Goal: Task Accomplishment & Management: Manage account settings

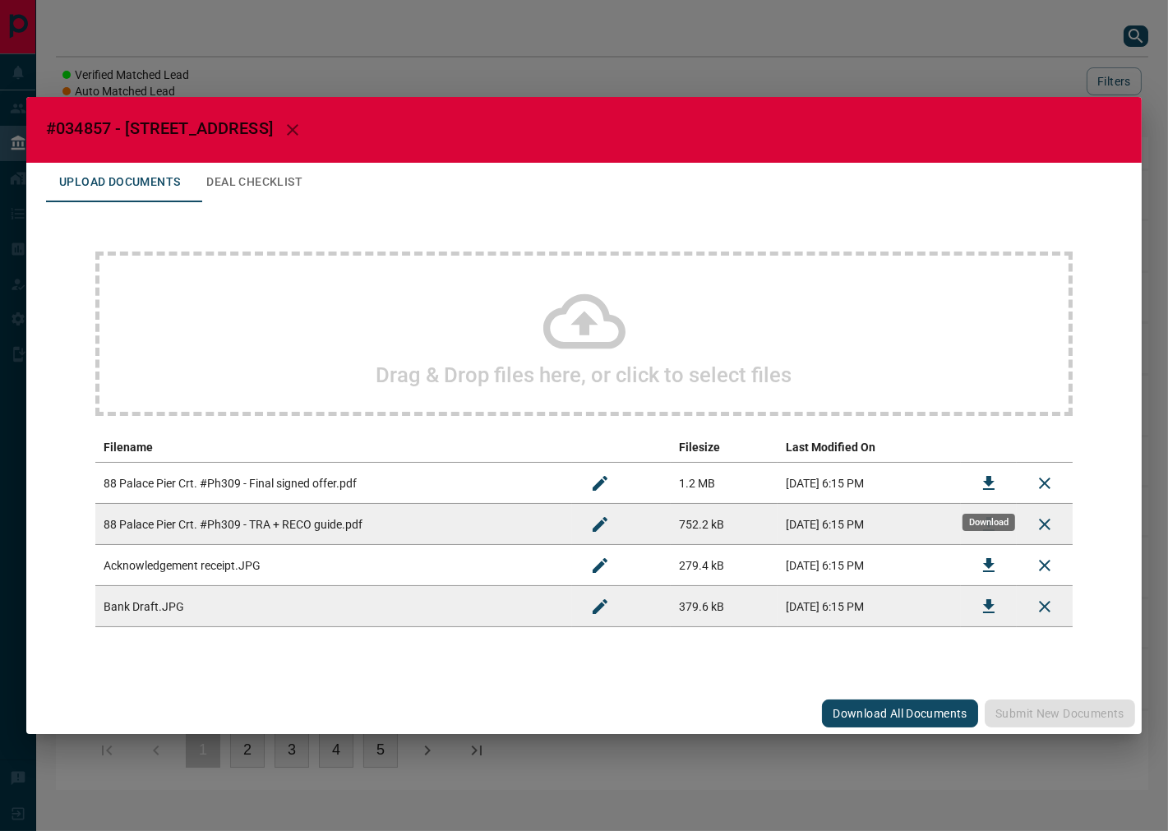
click at [982, 475] on icon "Download" at bounding box center [989, 483] width 20 height 20
click at [976, 561] on button "Download" at bounding box center [988, 565] width 39 height 39
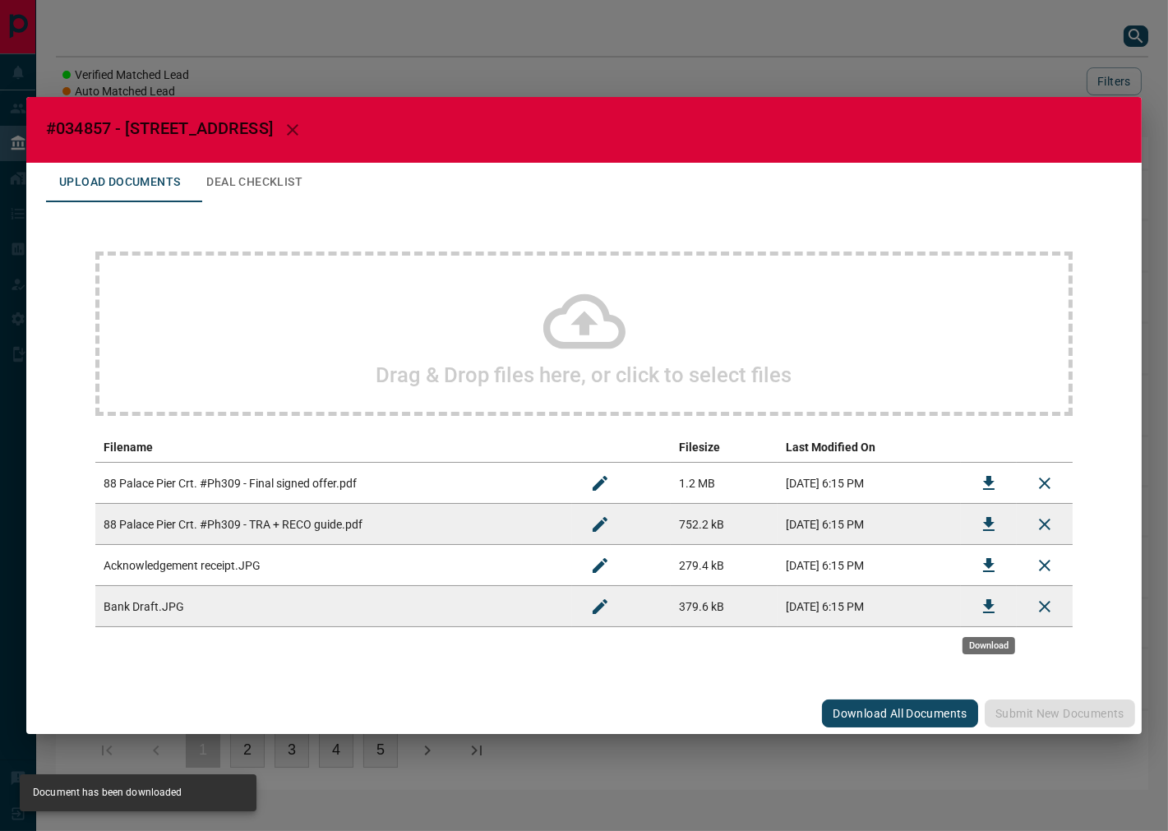
click at [973, 612] on button "Download" at bounding box center [988, 606] width 39 height 39
click at [242, 173] on button "Deal Checklist" at bounding box center [254, 182] width 122 height 39
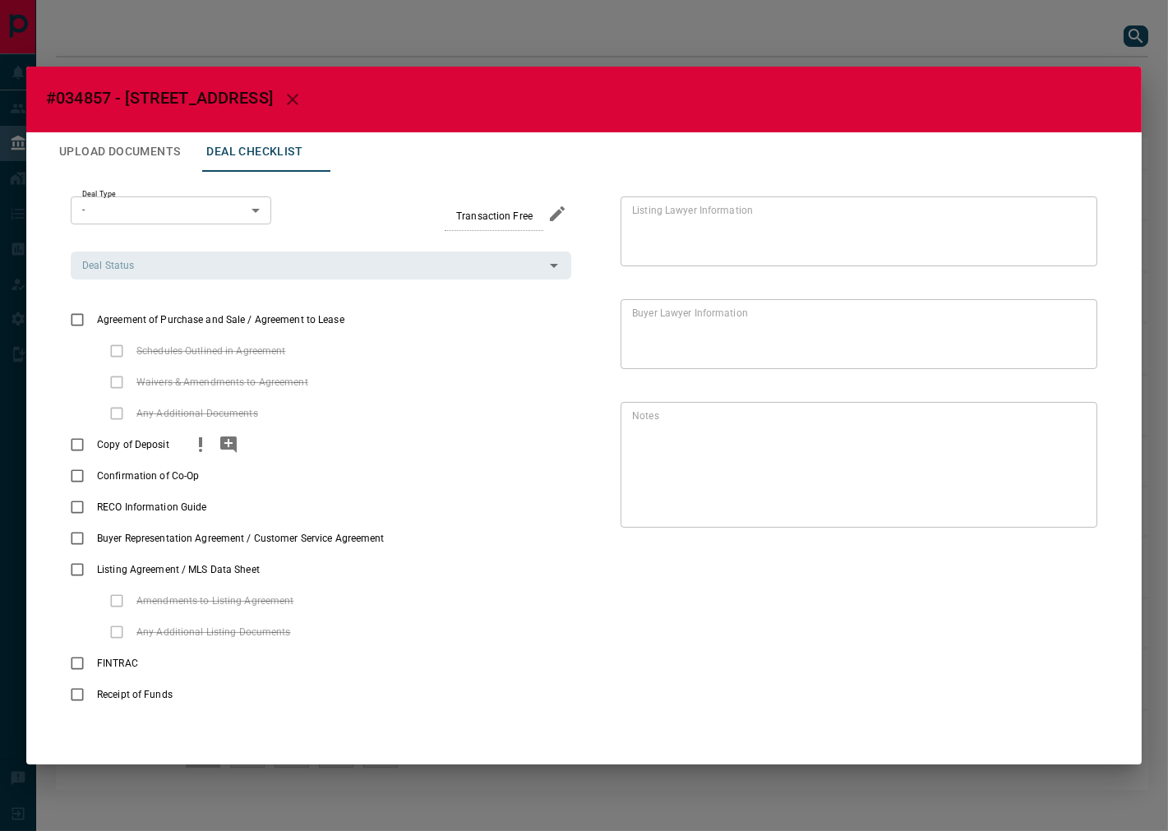
click at [183, 445] on div "Copy of Deposit" at bounding box center [321, 444] width 501 height 31
click at [201, 441] on icon "priority" at bounding box center [200, 442] width 3 height 10
click at [226, 439] on icon "add note" at bounding box center [228, 444] width 16 height 16
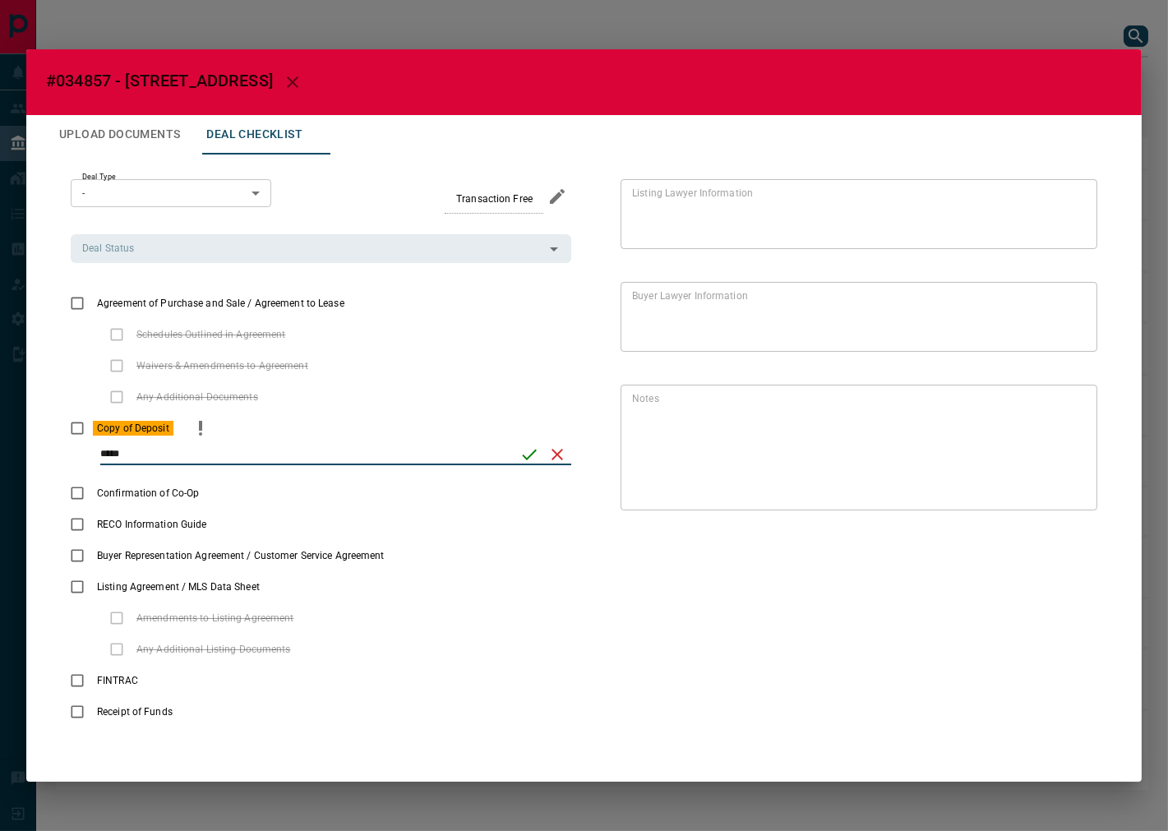
type input "*****"
click at [522, 450] on icon "save" at bounding box center [529, 455] width 20 height 20
click at [251, 252] on input "Deal Status" at bounding box center [308, 248] width 464 height 18
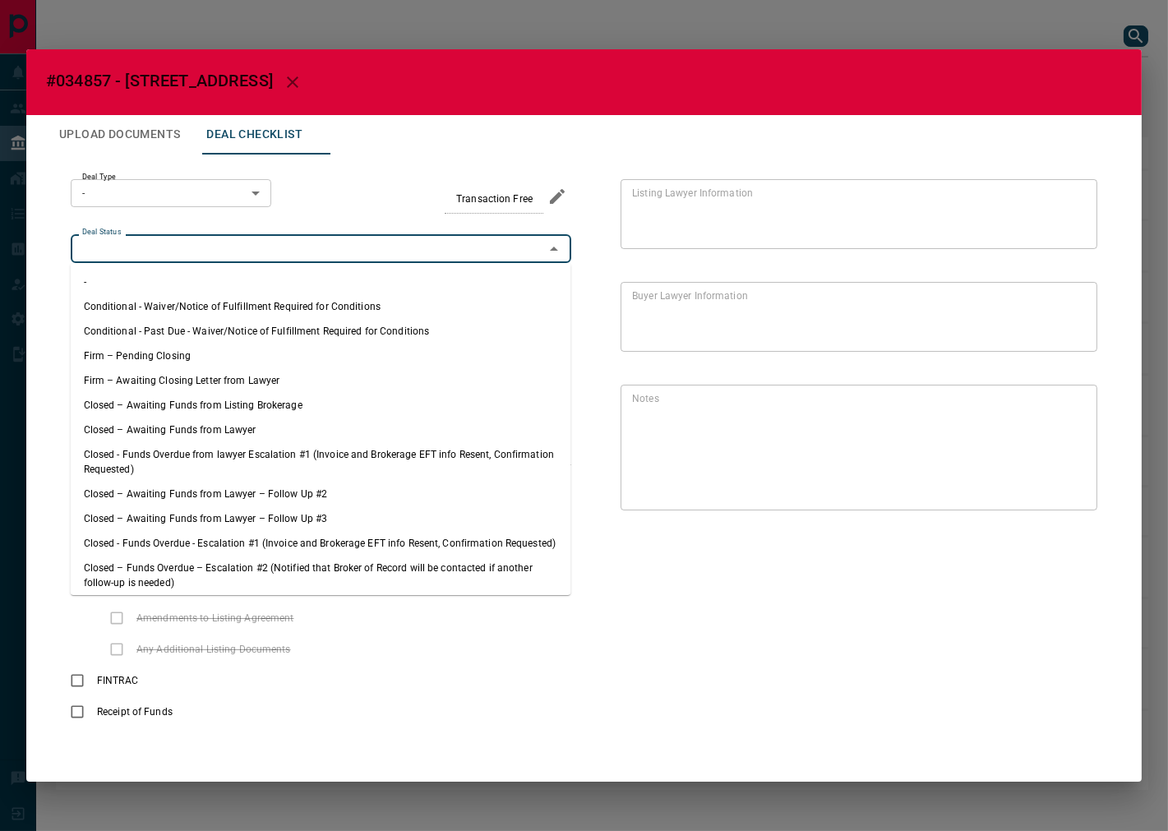
click at [196, 356] on li "Firm – Pending Closing" at bounding box center [321, 356] width 501 height 25
type input "**********"
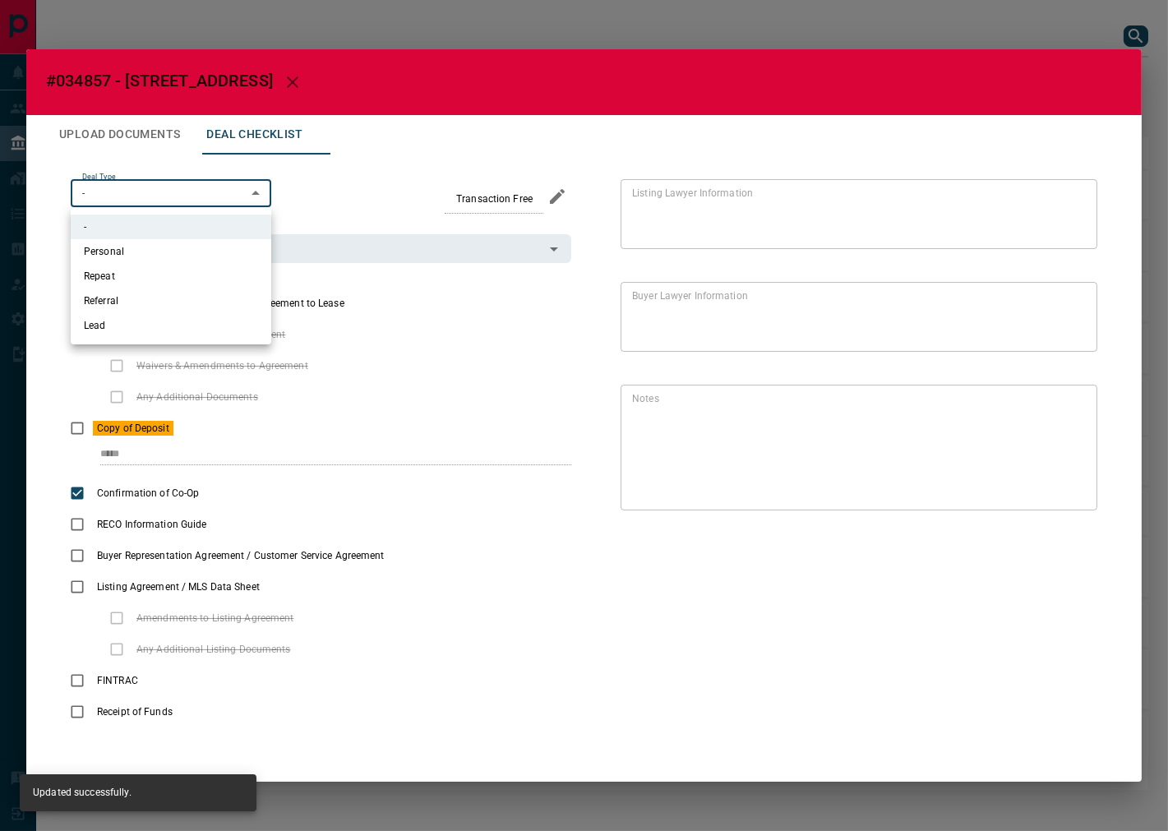
click at [161, 200] on body "Lead Transfers Leads Deals Listings Campaigns Quota Rules Agent Quotas Admin Mo…" at bounding box center [584, 403] width 1168 height 806
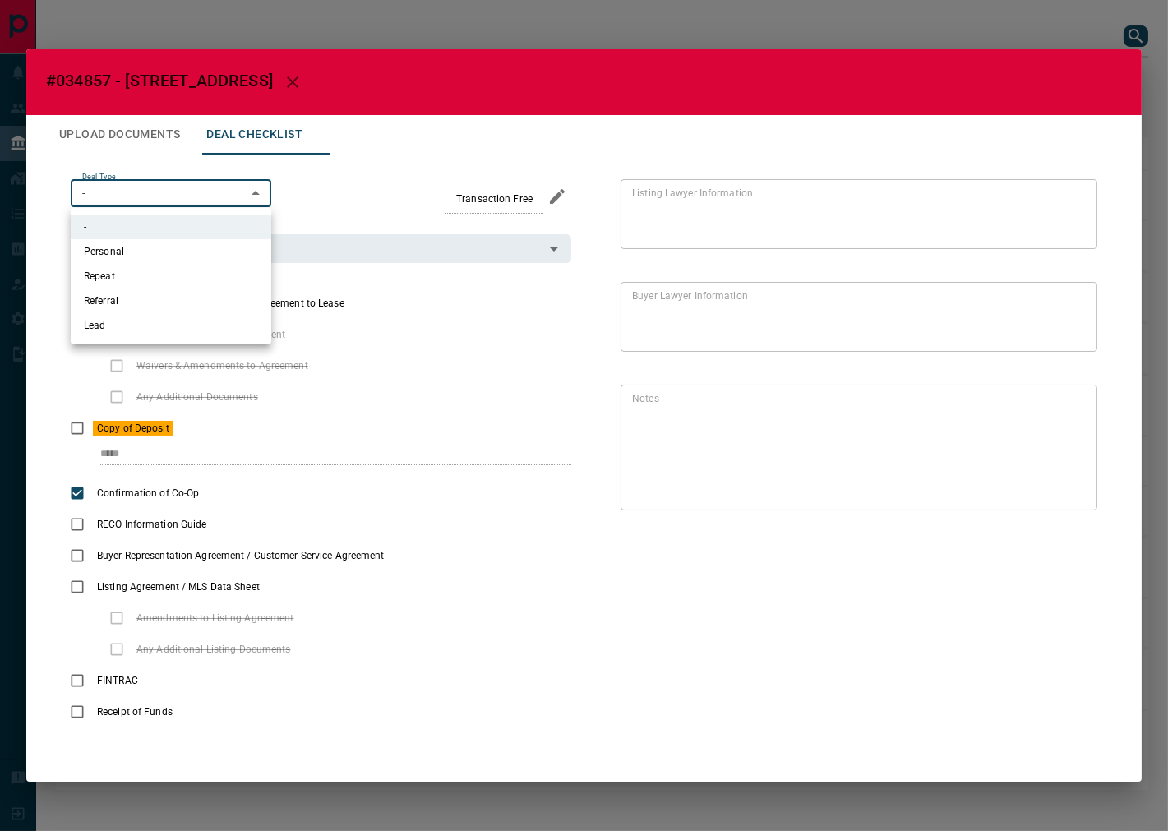
click at [124, 325] on li "Lead" at bounding box center [171, 325] width 201 height 25
type input "*"
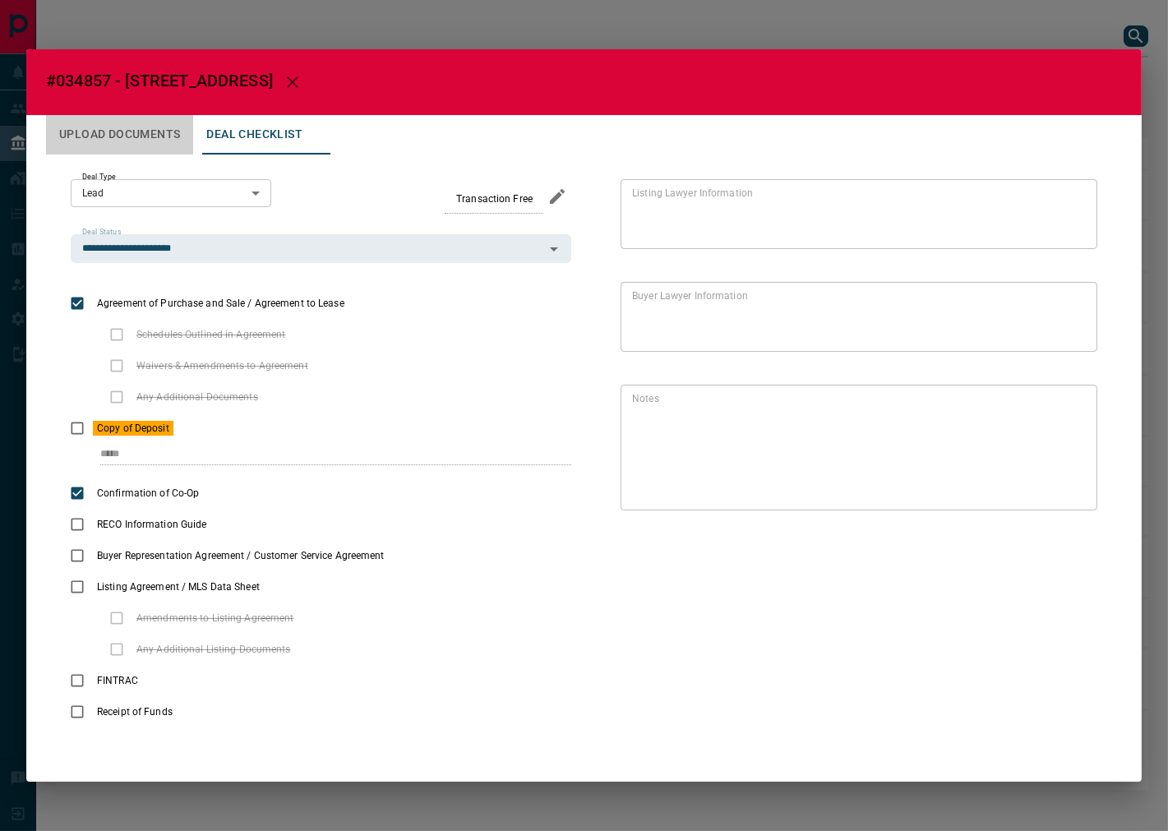
click at [150, 137] on button "Upload Documents" at bounding box center [119, 134] width 147 height 39
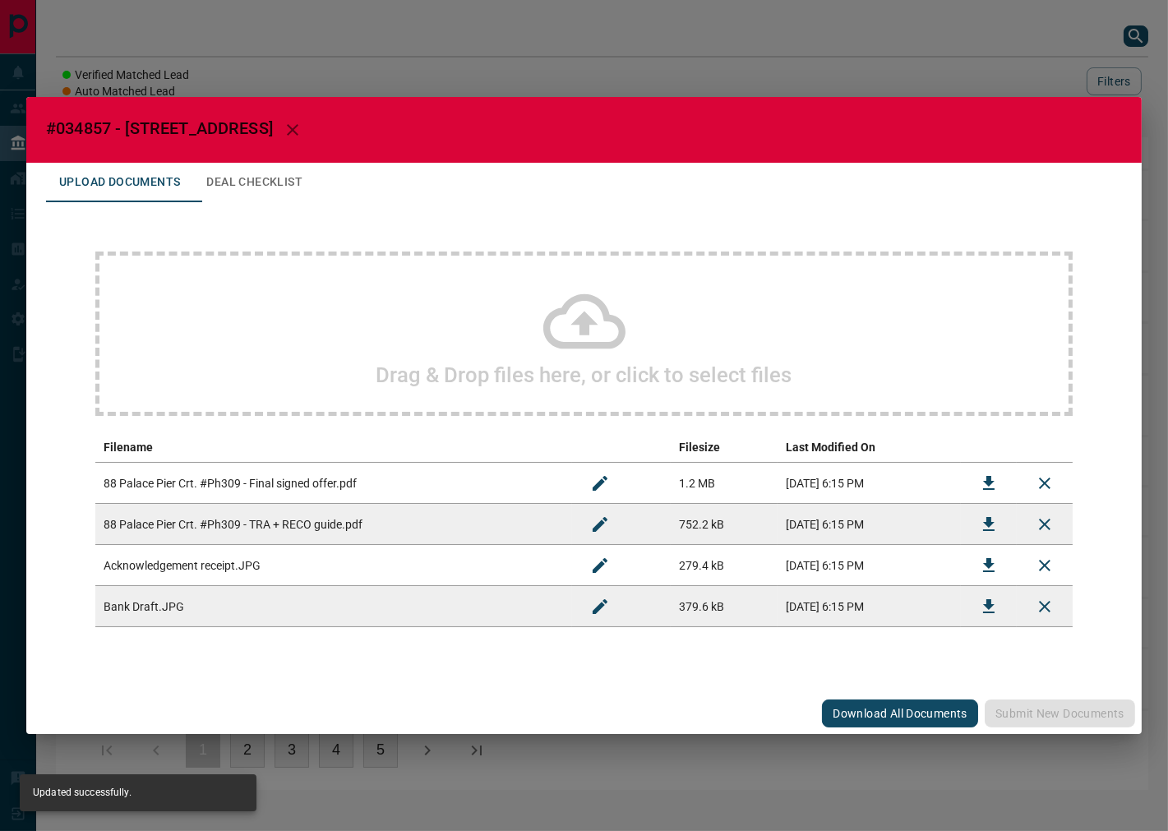
click at [992, 514] on icon "Download" at bounding box center [989, 524] width 20 height 20
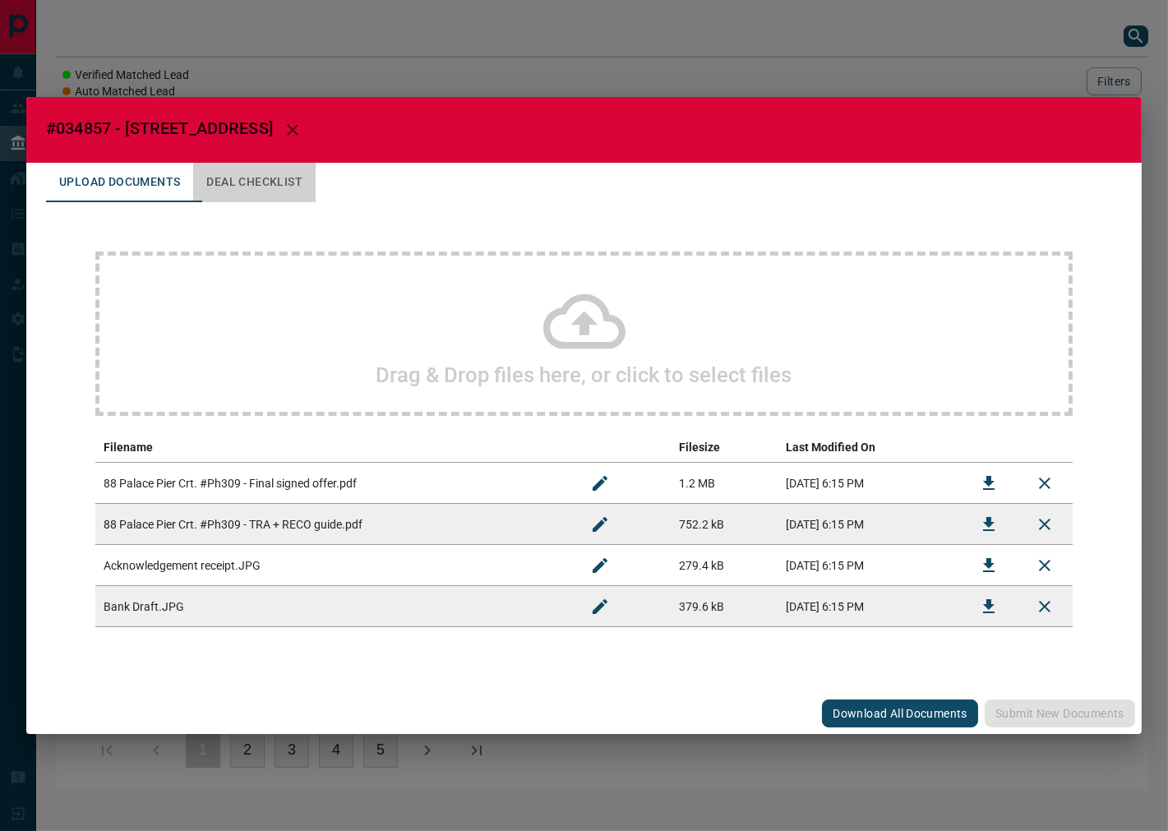
click at [309, 178] on button "Deal Checklist" at bounding box center [254, 182] width 122 height 39
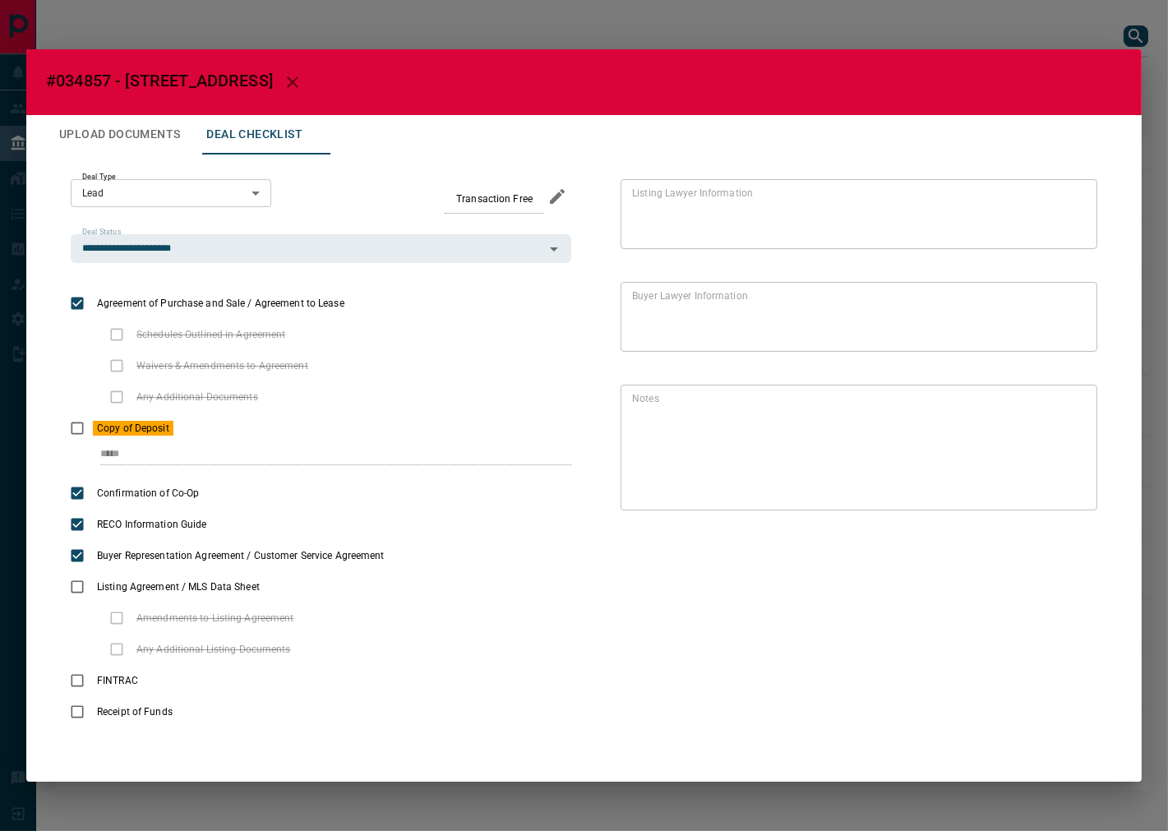
click at [186, 137] on button "Upload Documents" at bounding box center [119, 134] width 147 height 39
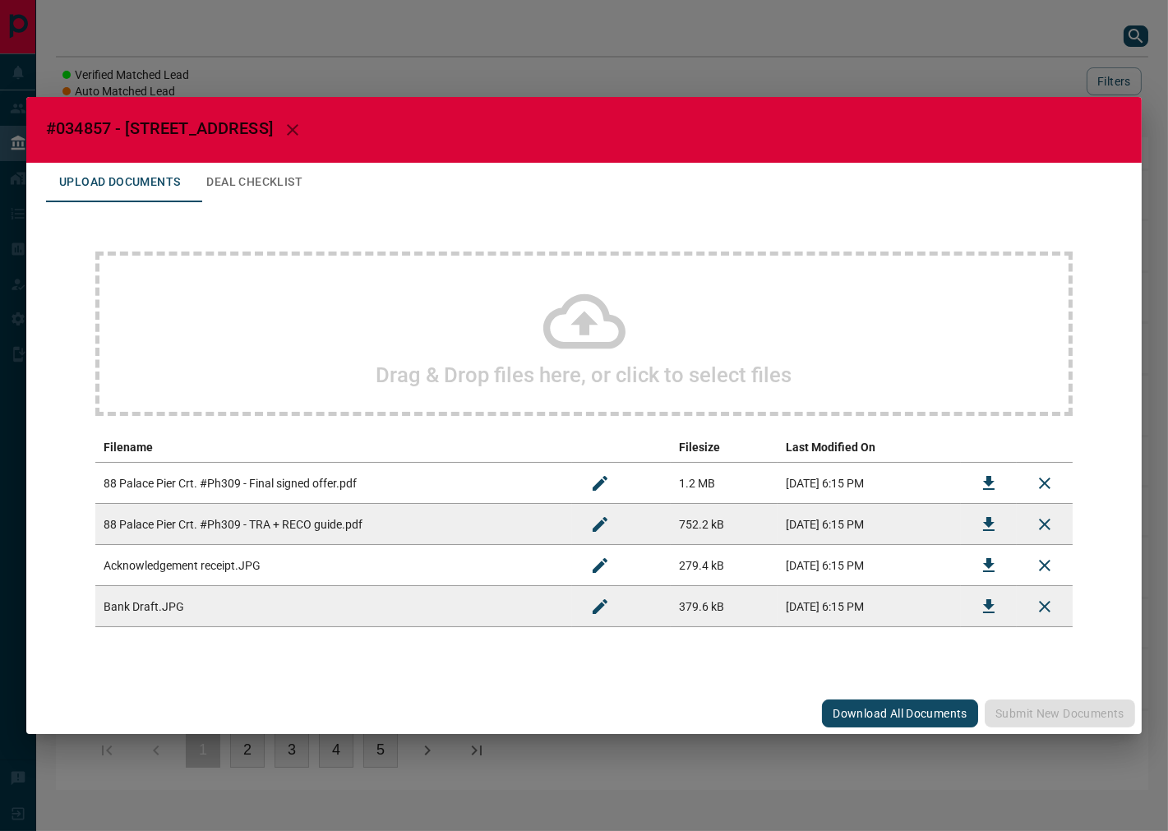
click at [331, 282] on div "Drag & Drop files here, or click to select files" at bounding box center [583, 333] width 977 height 164
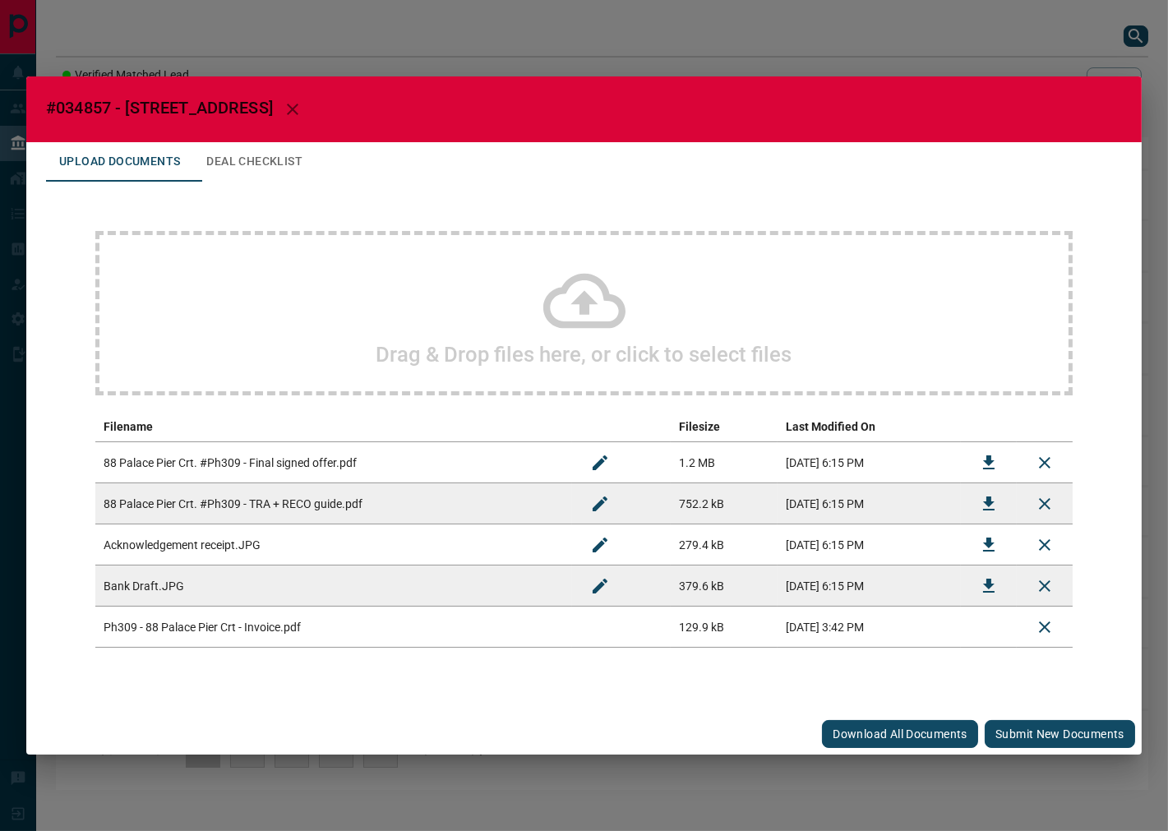
click at [1040, 713] on div "Download All Documents Submit new documents" at bounding box center [583, 733] width 1115 height 41
click at [1040, 721] on button "Submit new documents" at bounding box center [1060, 734] width 150 height 28
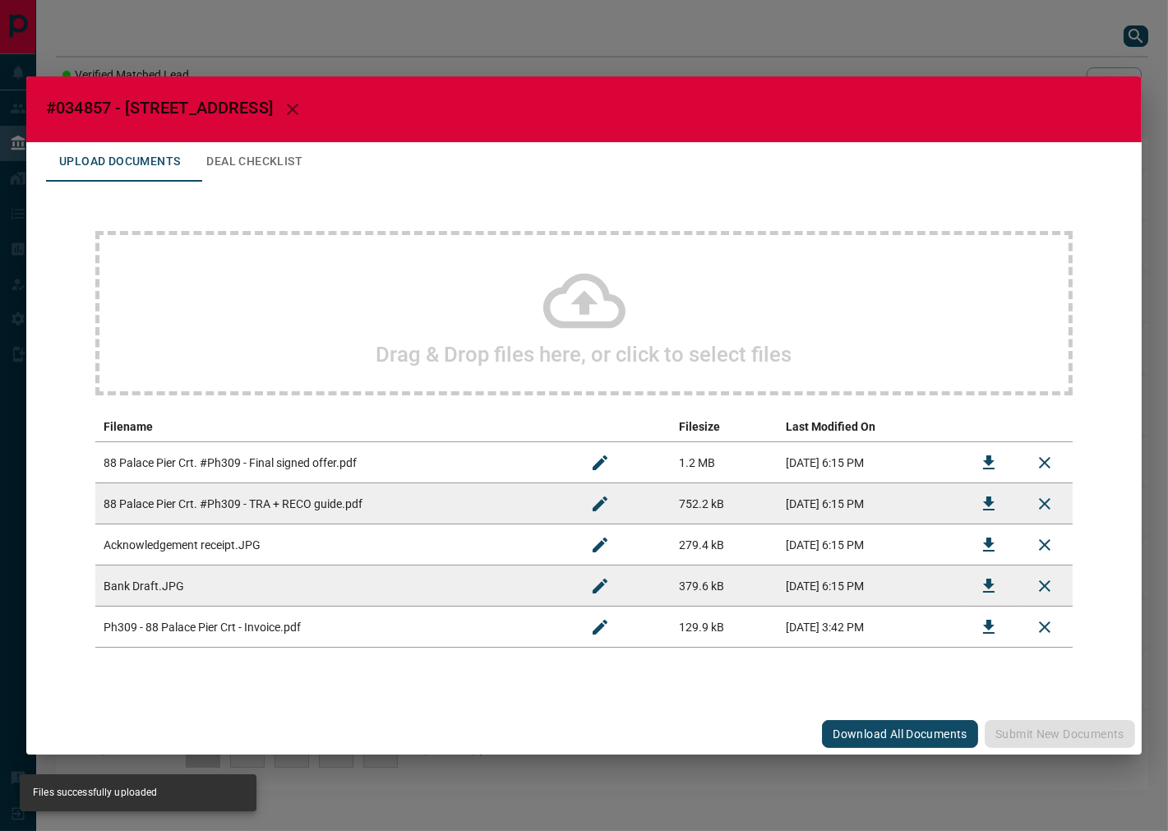
click at [283, 169] on button "Deal Checklist" at bounding box center [254, 161] width 122 height 39
